Goal: Task Accomplishment & Management: Use online tool/utility

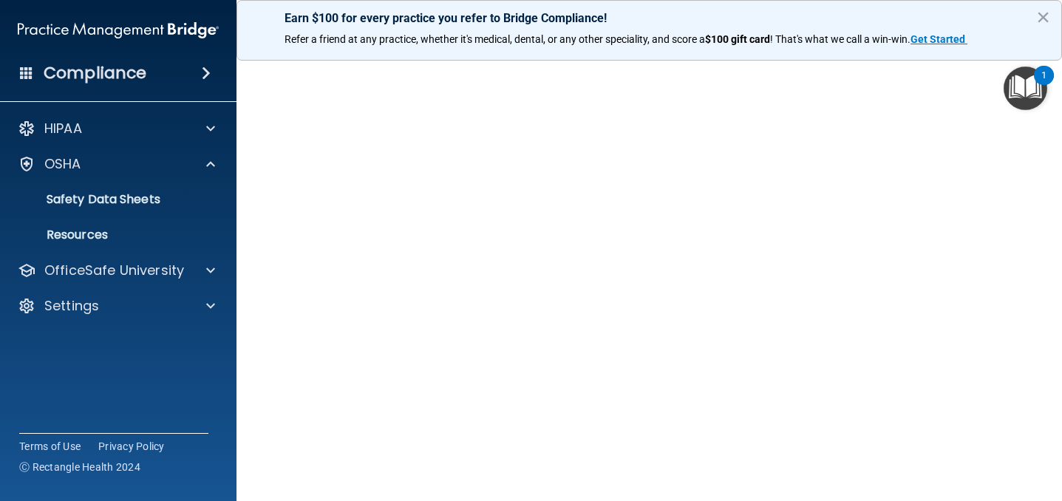
scroll to position [70, 0]
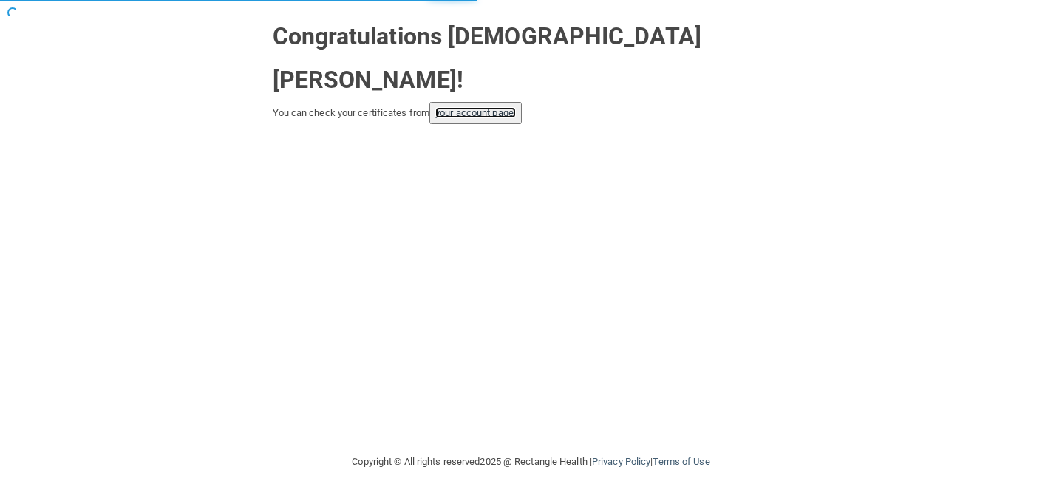
click at [503, 107] on link "your account page!" at bounding box center [475, 112] width 81 height 11
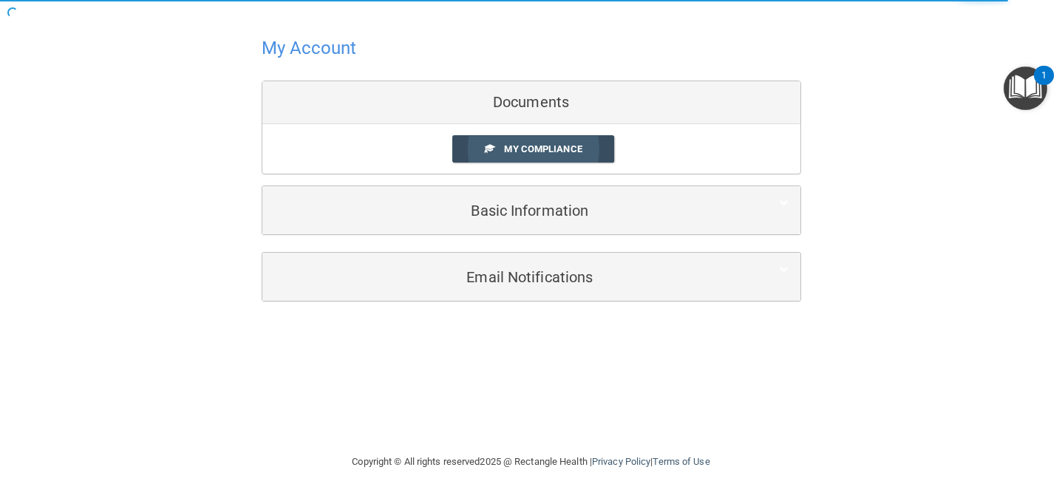
click at [533, 146] on span "My Compliance" at bounding box center [543, 148] width 78 height 11
click at [555, 145] on span "My Compliance" at bounding box center [543, 148] width 78 height 11
